Goal: Task Accomplishment & Management: Manage account settings

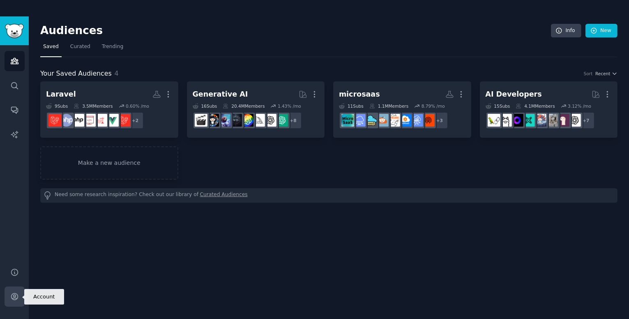
click at [15, 296] on icon "Sidebar" at bounding box center [14, 296] width 7 height 7
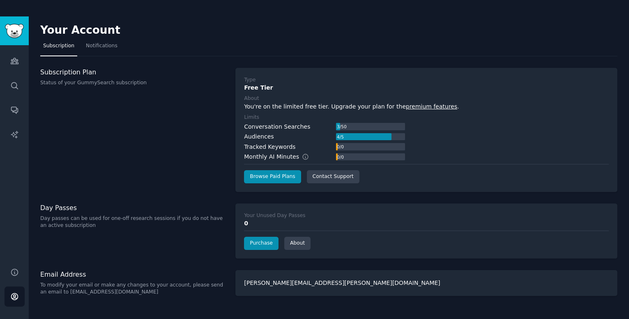
scroll to position [16, 0]
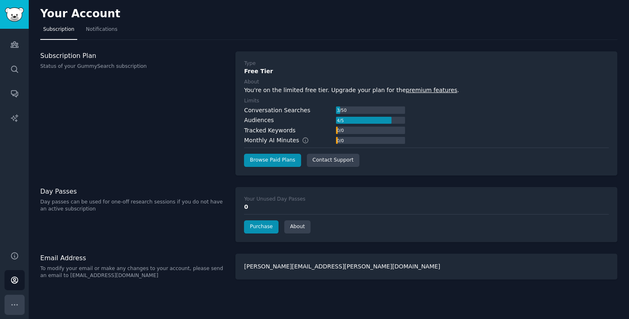
click at [10, 306] on icon "Sidebar" at bounding box center [14, 304] width 9 height 9
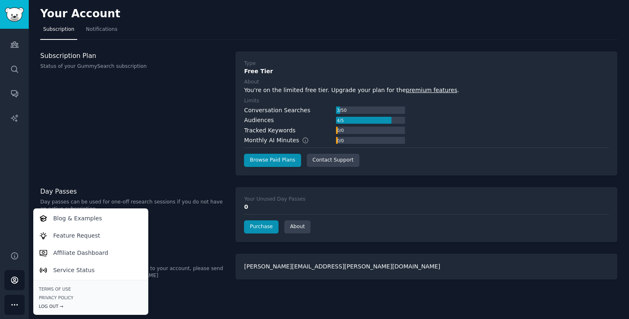
click at [49, 305] on div "Log Out →" at bounding box center [91, 306] width 104 height 6
